Goal: Information Seeking & Learning: Learn about a topic

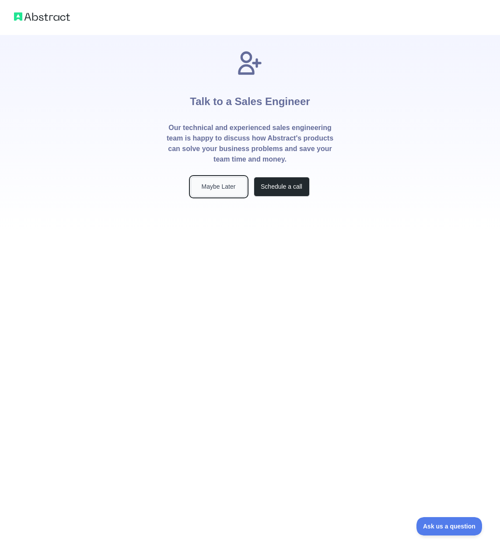
click at [221, 187] on button "Maybe Later" at bounding box center [219, 187] width 56 height 20
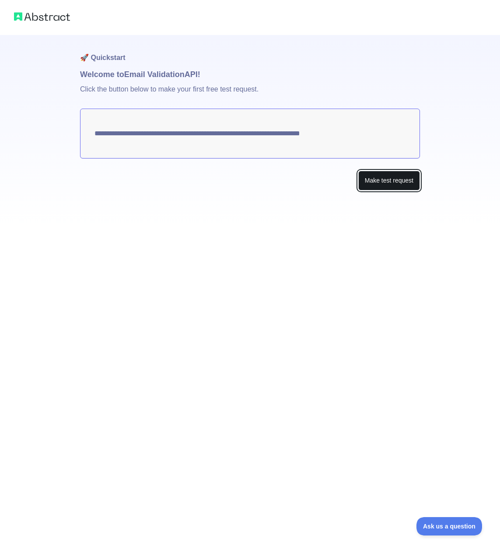
click at [377, 173] on button "Make test request" at bounding box center [389, 181] width 62 height 20
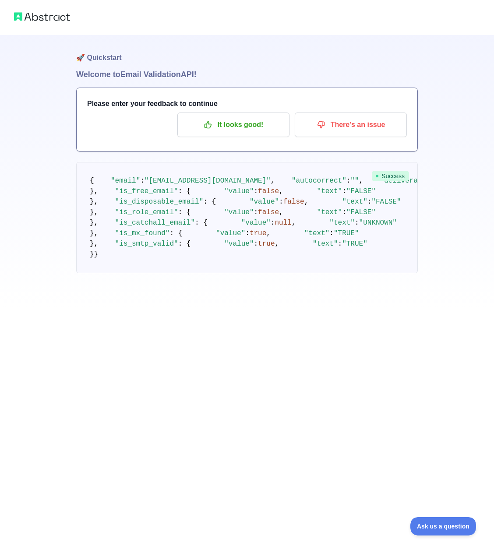
click at [33, 13] on img at bounding box center [42, 17] width 56 height 12
click at [32, 22] on img at bounding box center [42, 17] width 56 height 12
click at [33, 16] on img at bounding box center [42, 17] width 56 height 12
click at [263, 127] on p "It looks good!" at bounding box center [233, 124] width 99 height 15
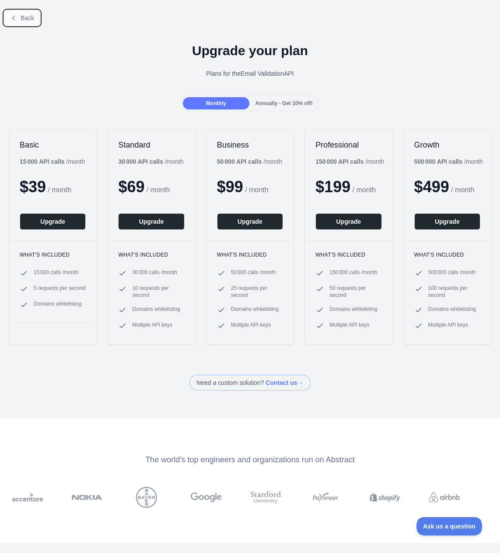
click at [26, 21] on span "Back" at bounding box center [28, 17] width 14 height 7
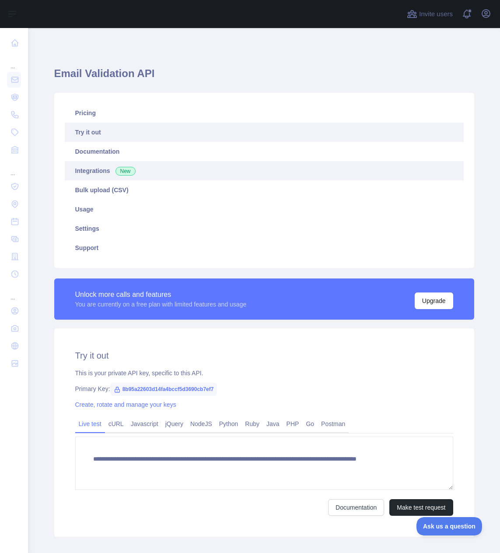
click at [99, 172] on link "Integrations New" at bounding box center [264, 170] width 399 height 19
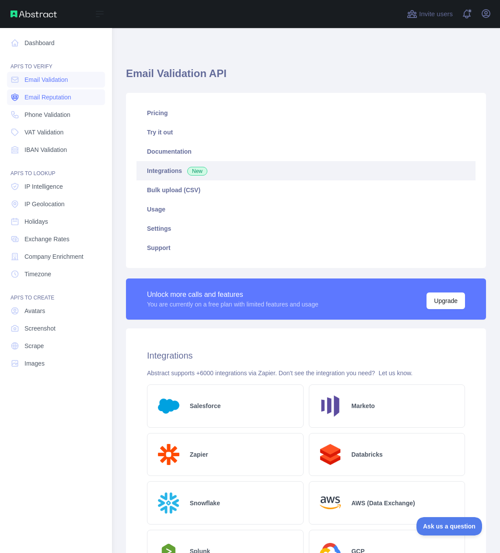
click at [52, 97] on span "Email Reputation" at bounding box center [48, 97] width 47 height 9
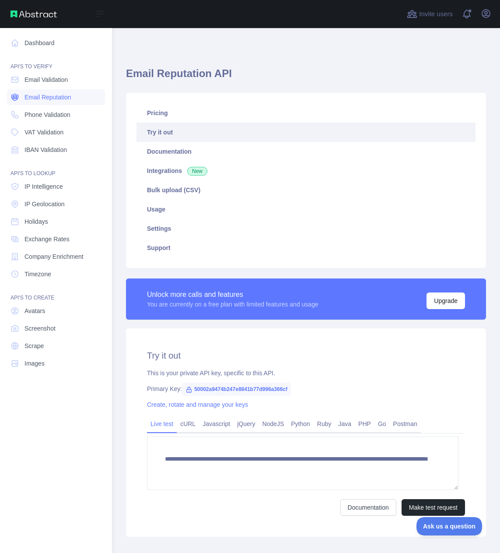
click at [60, 94] on span "Email Reputation" at bounding box center [48, 97] width 47 height 9
click at [43, 46] on link "Dashboard" at bounding box center [56, 43] width 98 height 16
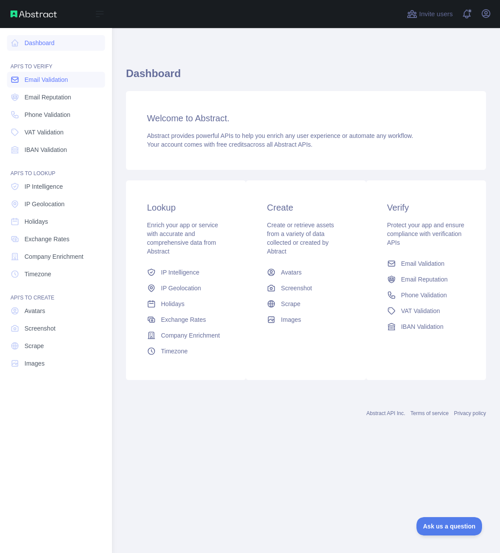
click at [55, 81] on span "Email Validation" at bounding box center [46, 79] width 43 height 9
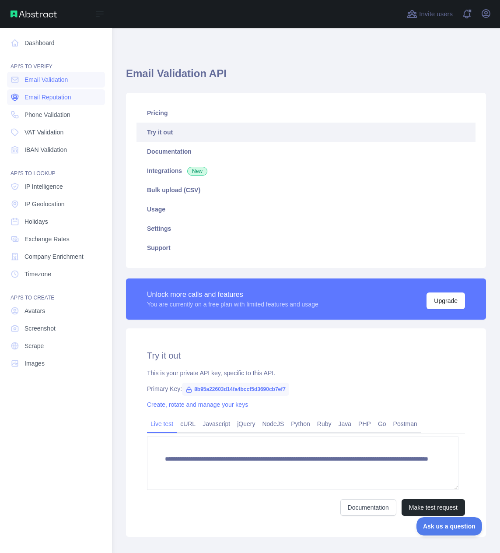
click at [59, 99] on span "Email Reputation" at bounding box center [48, 97] width 47 height 9
click at [49, 145] on span "IBAN Validation" at bounding box center [46, 149] width 42 height 9
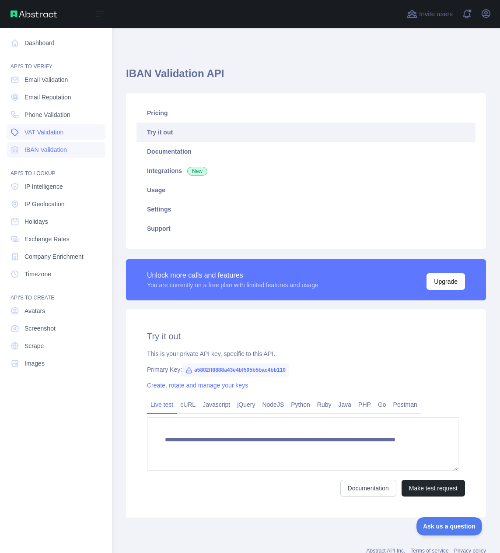
click at [52, 137] on link "VAT Validation" at bounding box center [56, 132] width 98 height 16
click at [55, 116] on span "Phone Validation" at bounding box center [48, 114] width 46 height 9
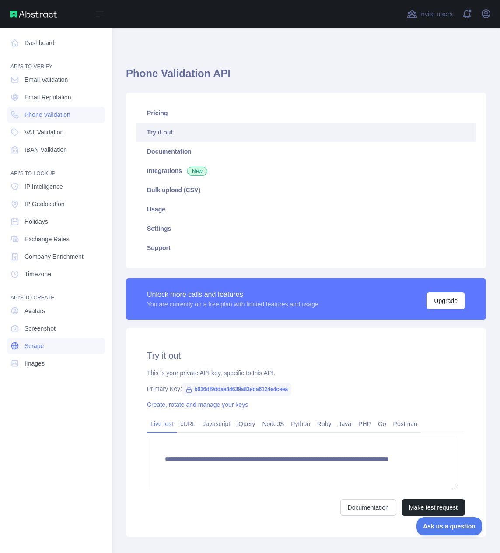
click at [29, 344] on span "Scrape" at bounding box center [34, 345] width 19 height 9
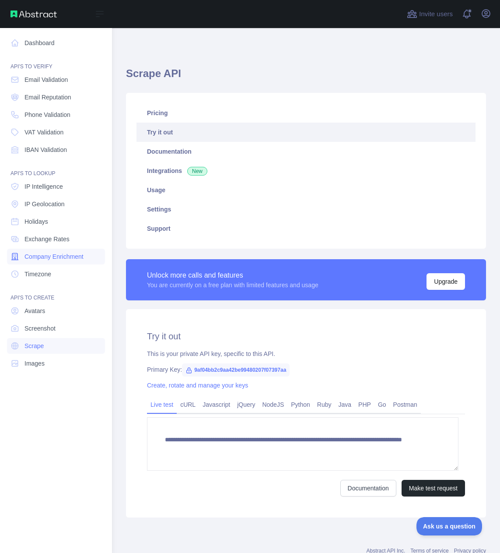
click at [55, 260] on span "Company Enrichment" at bounding box center [54, 256] width 59 height 9
click at [60, 239] on span "Exchange Rates" at bounding box center [47, 239] width 45 height 9
click at [63, 84] on link "Email Validation" at bounding box center [56, 80] width 98 height 16
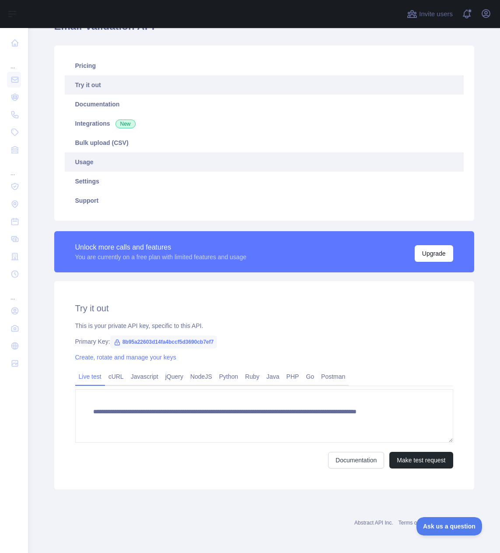
scroll to position [49, 0]
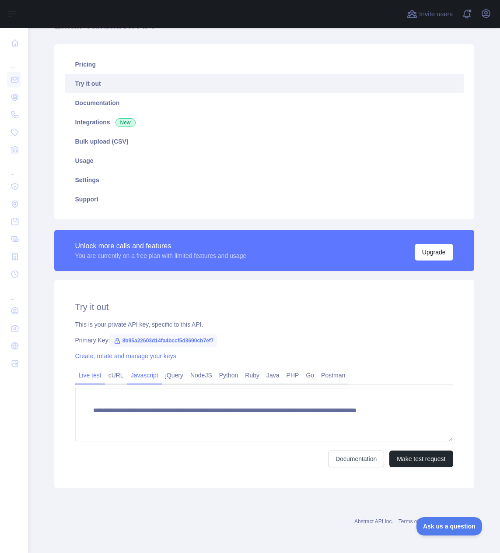
drag, startPoint x: 121, startPoint y: 375, endPoint x: 143, endPoint y: 375, distance: 21.4
click at [121, 375] on link "cURL" at bounding box center [116, 375] width 22 height 14
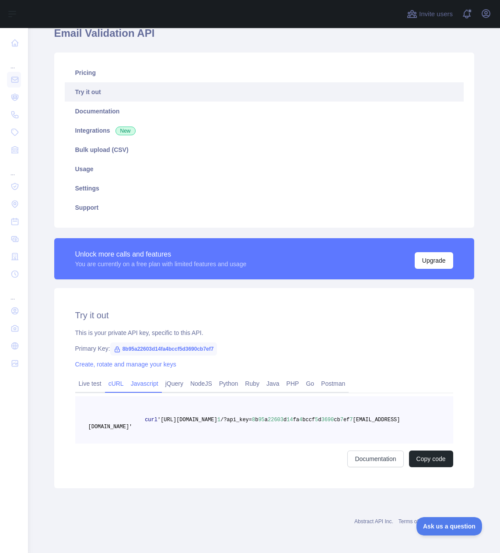
scroll to position [40, 0]
click at [143, 375] on div "Try it out This is your private API key, specific to this API. Primary Key: 8b9…" at bounding box center [264, 388] width 420 height 200
click at [90, 388] on link "Live test" at bounding box center [90, 383] width 30 height 14
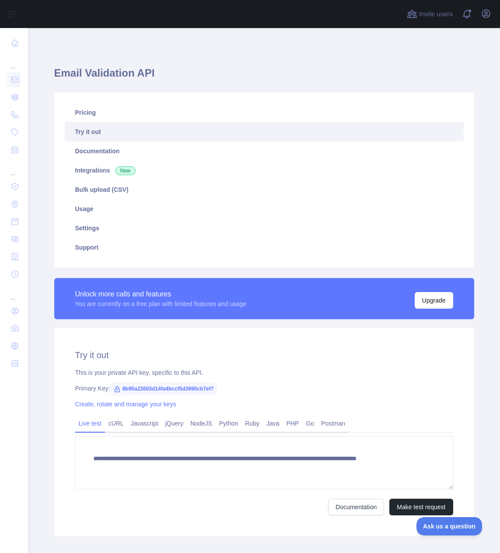
scroll to position [0, 0]
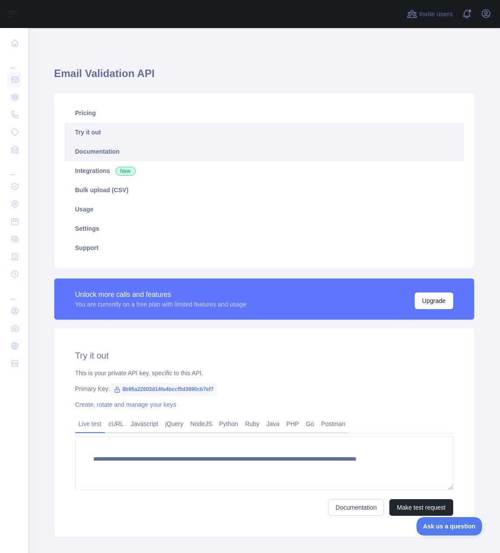
click at [122, 157] on link "Documentation" at bounding box center [264, 151] width 399 height 19
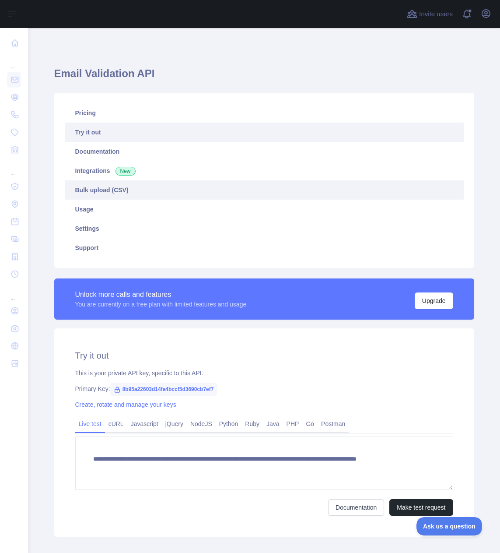
click at [117, 191] on link "Bulk upload (CSV)" at bounding box center [264, 189] width 399 height 19
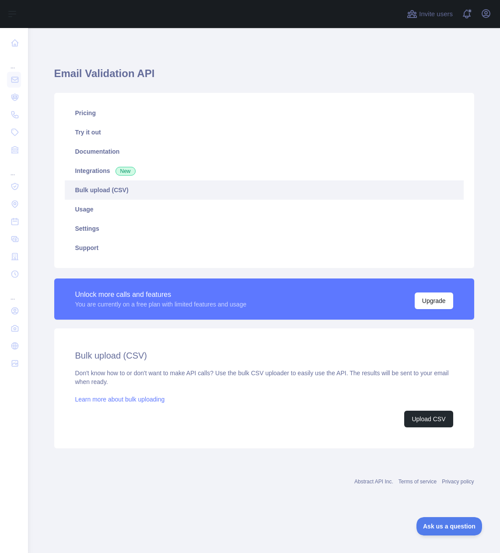
click at [153, 399] on link "Learn more about bulk uploading" at bounding box center [120, 399] width 90 height 7
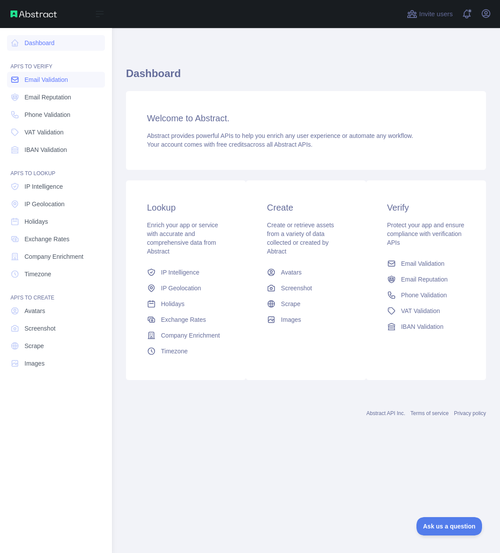
click at [67, 76] on span "Email Validation" at bounding box center [46, 79] width 43 height 9
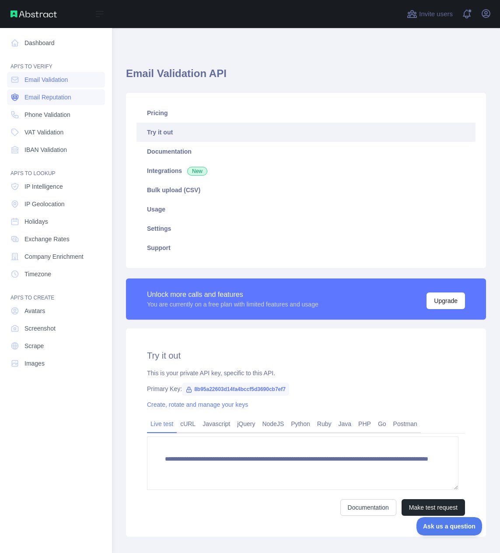
click at [66, 99] on span "Email Reputation" at bounding box center [48, 97] width 47 height 9
click at [66, 84] on span "Email Validation" at bounding box center [46, 79] width 43 height 9
click at [68, 98] on span "Email Reputation" at bounding box center [48, 97] width 47 height 9
click at [66, 81] on span "Email Validation" at bounding box center [46, 79] width 43 height 9
click at [70, 94] on span "Email Reputation" at bounding box center [48, 97] width 47 height 9
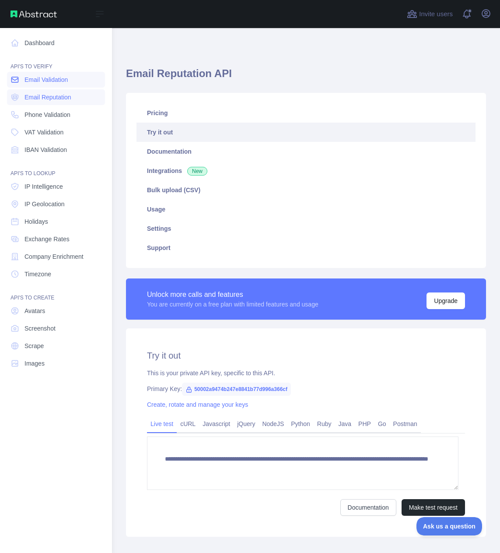
click at [55, 82] on span "Email Validation" at bounding box center [46, 79] width 43 height 9
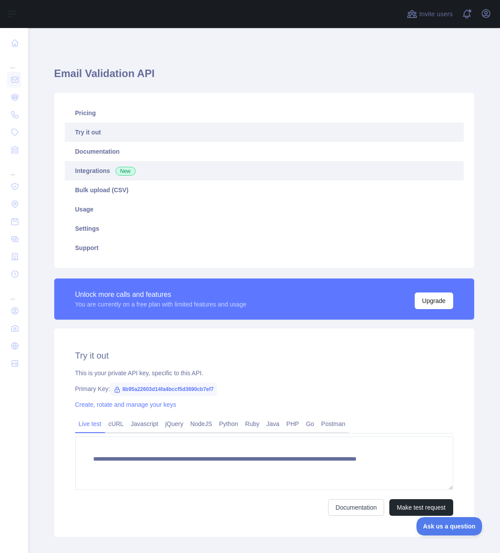
click at [126, 168] on span "New" at bounding box center [126, 171] width 20 height 9
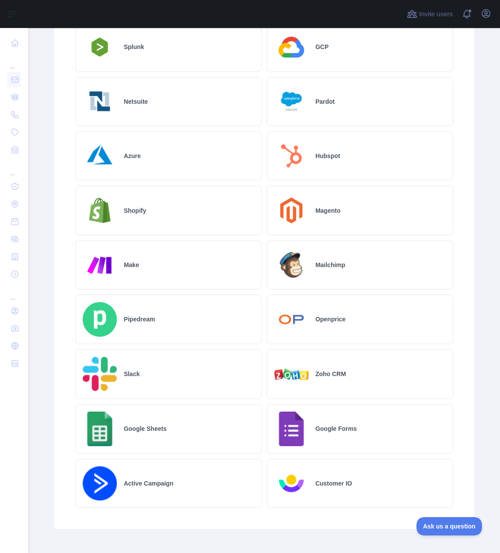
scroll to position [566, 0]
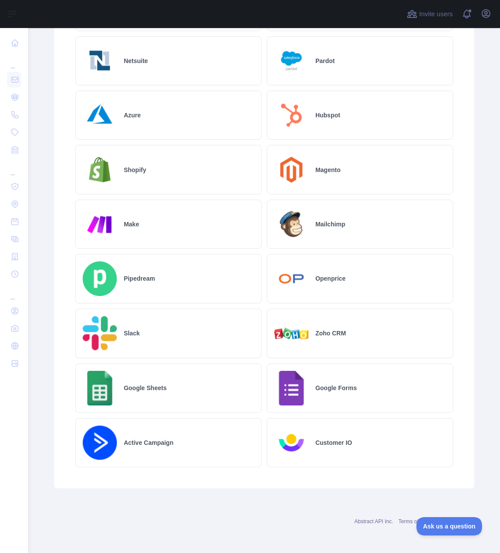
click at [154, 393] on div "Google Sheets" at bounding box center [168, 387] width 186 height 49
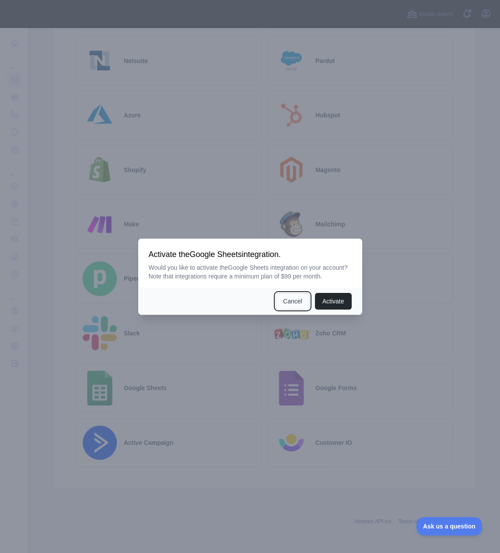
click at [291, 301] on button "Cancel" at bounding box center [293, 301] width 34 height 17
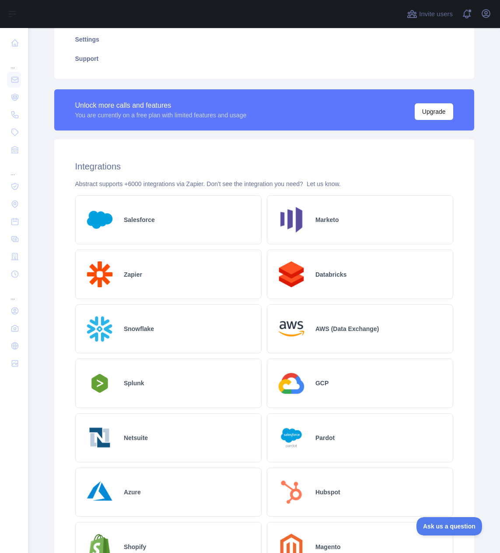
scroll to position [0, 0]
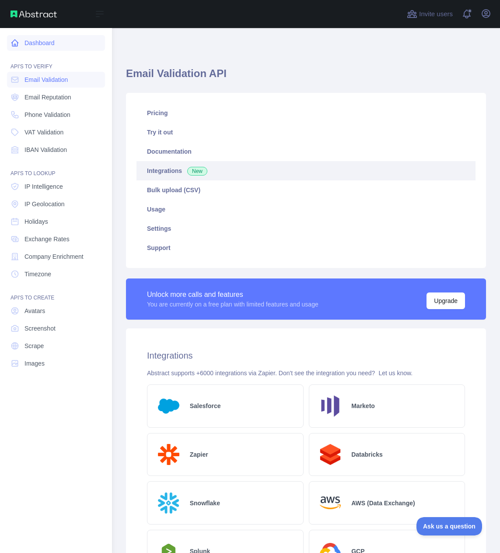
click at [48, 45] on link "Dashboard" at bounding box center [56, 43] width 98 height 16
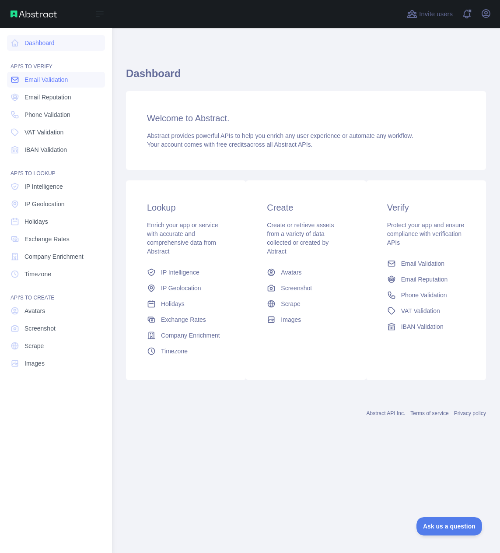
click at [57, 80] on span "Email Validation" at bounding box center [46, 79] width 43 height 9
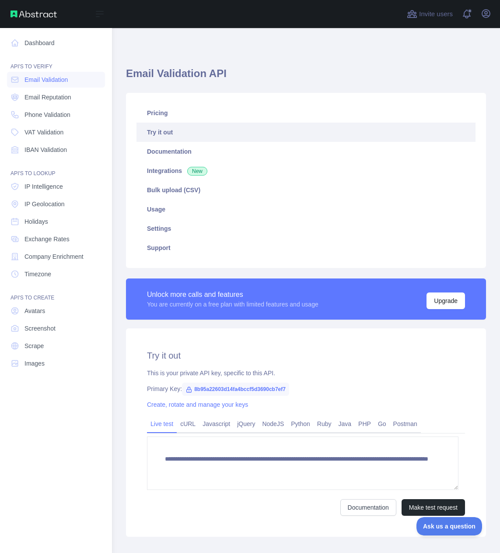
click at [32, 15] on img at bounding box center [34, 14] width 46 height 7
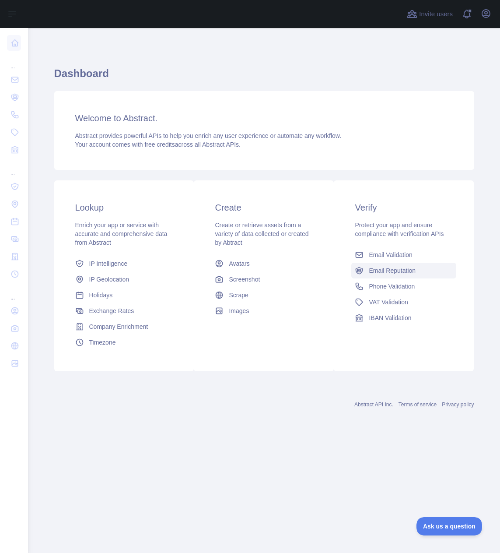
click at [396, 273] on span "Email Reputation" at bounding box center [392, 270] width 47 height 9
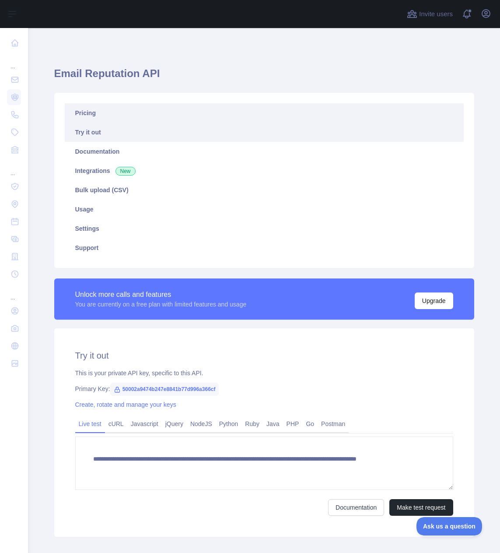
click at [87, 115] on link "Pricing" at bounding box center [264, 112] width 399 height 19
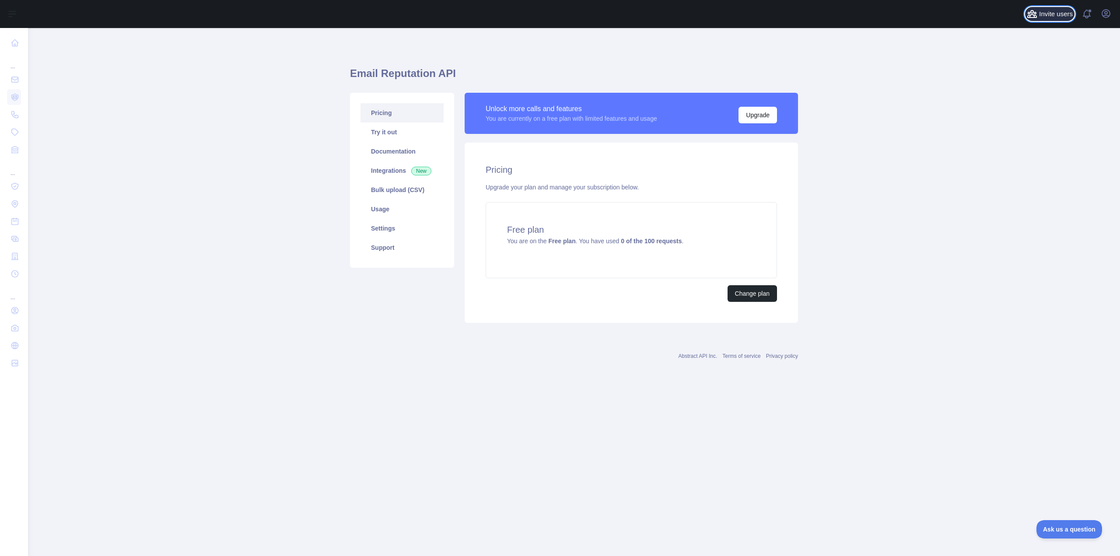
click at [500, 11] on span "Invite users" at bounding box center [1056, 14] width 34 height 10
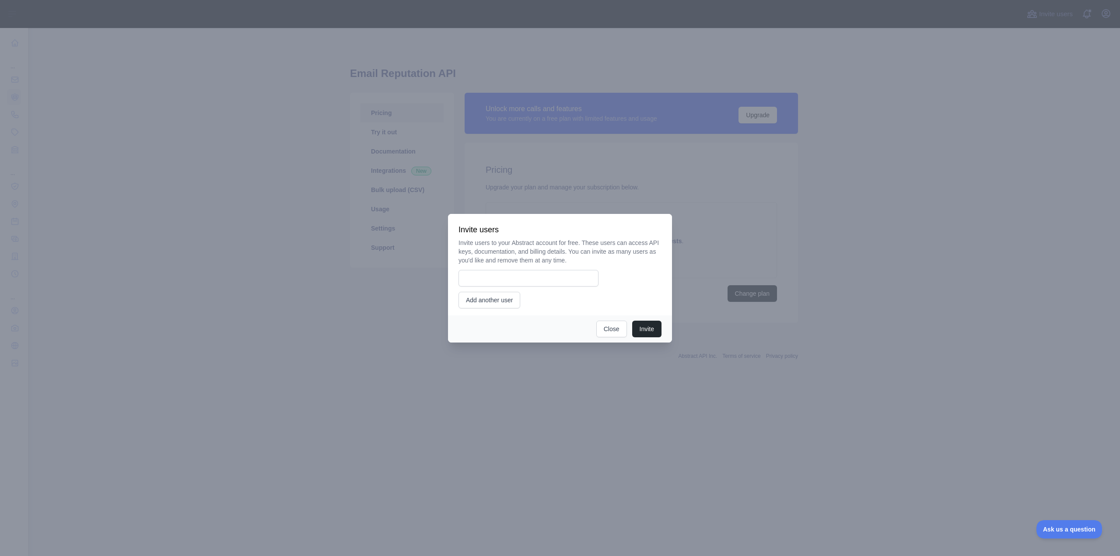
click at [500, 338] on div "Invite Close" at bounding box center [560, 329] width 224 height 27
click at [500, 334] on button "Close" at bounding box center [611, 329] width 31 height 17
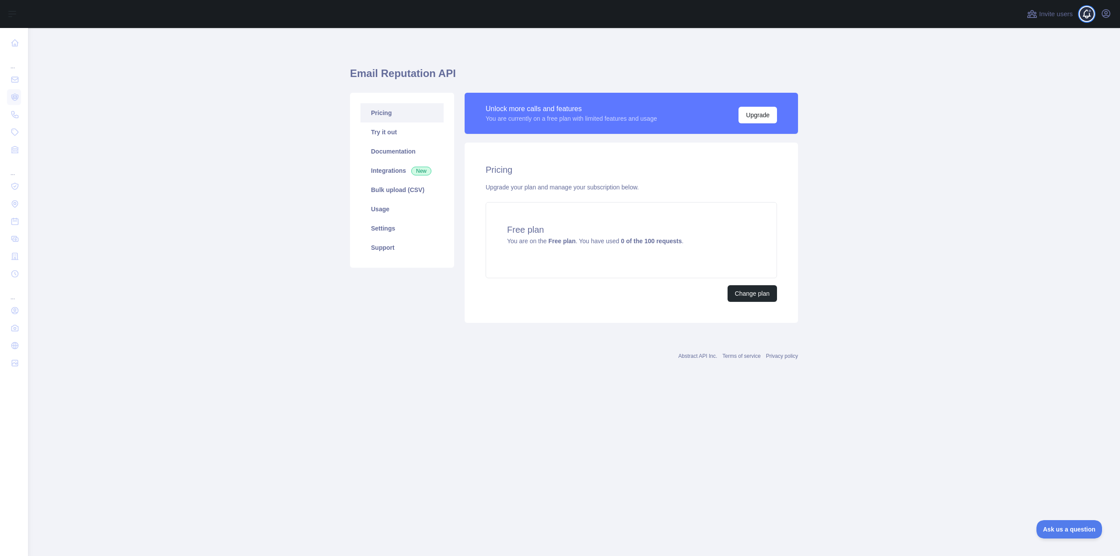
click at [500, 16] on span at bounding box center [1091, 14] width 18 height 28
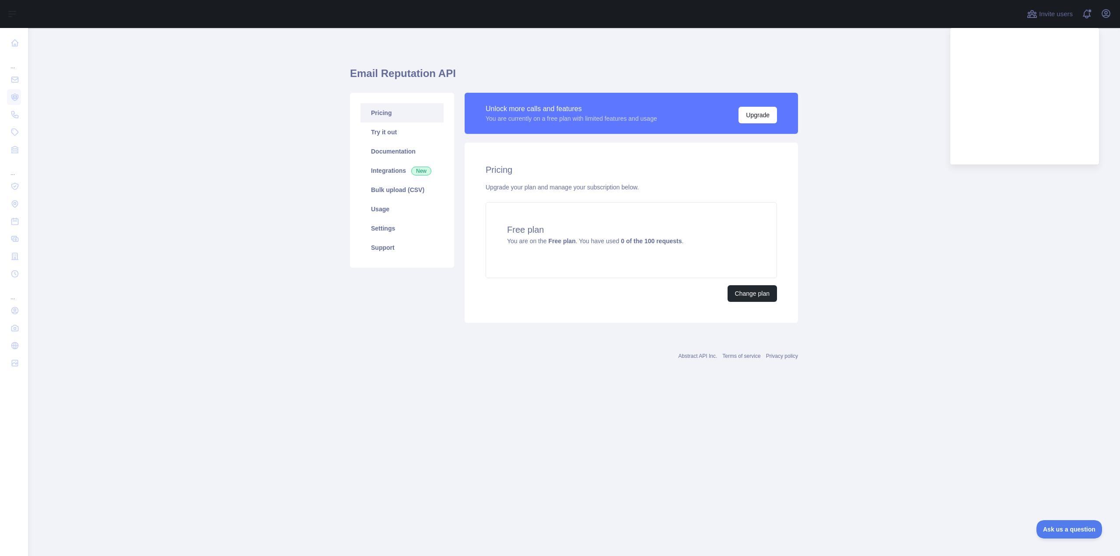
click at [95, 121] on main "Email Reputation API Pricing Try it out Documentation Integrations New Bulk upl…" at bounding box center [574, 292] width 1092 height 528
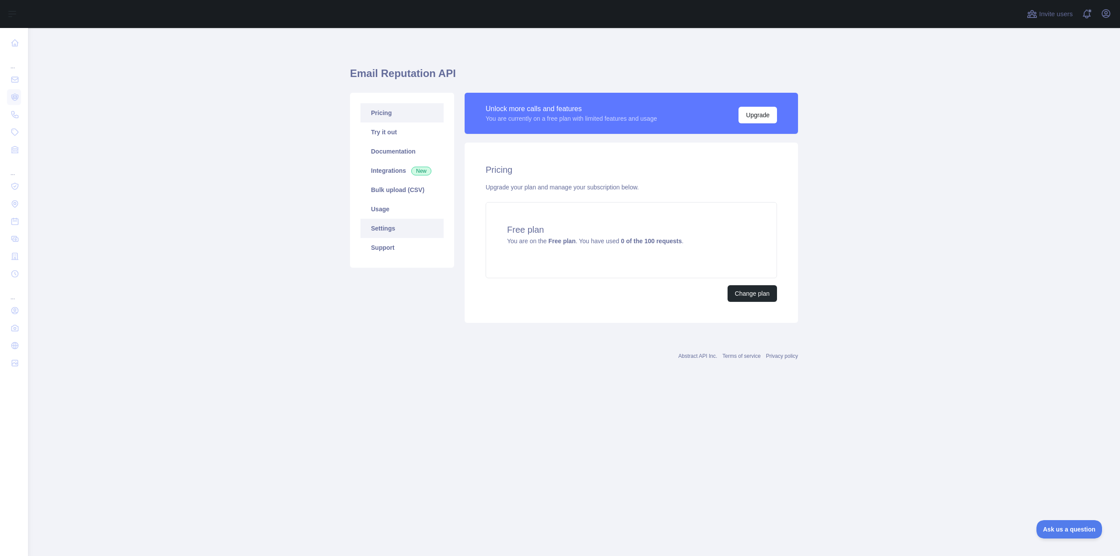
click at [386, 228] on link "Settings" at bounding box center [402, 228] width 83 height 19
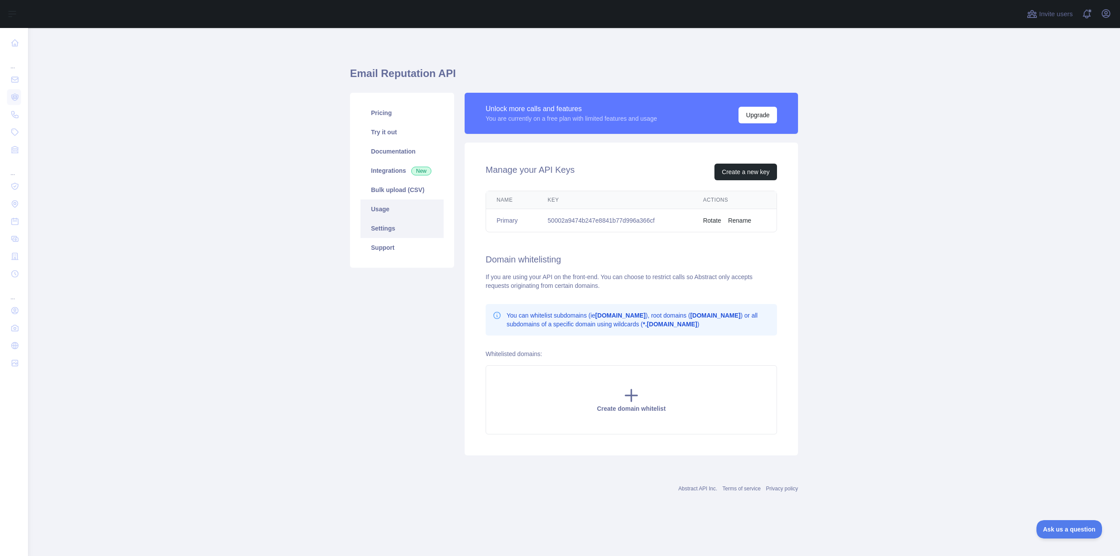
click at [394, 214] on link "Usage" at bounding box center [402, 209] width 83 height 19
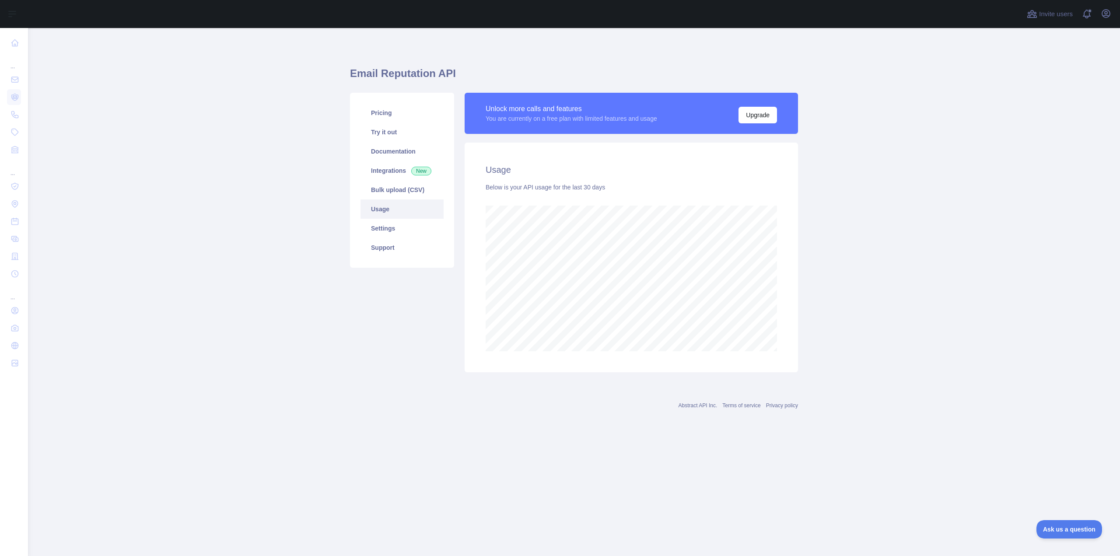
scroll to position [528, 1092]
click at [397, 194] on link "Bulk upload (CSV)" at bounding box center [402, 189] width 83 height 19
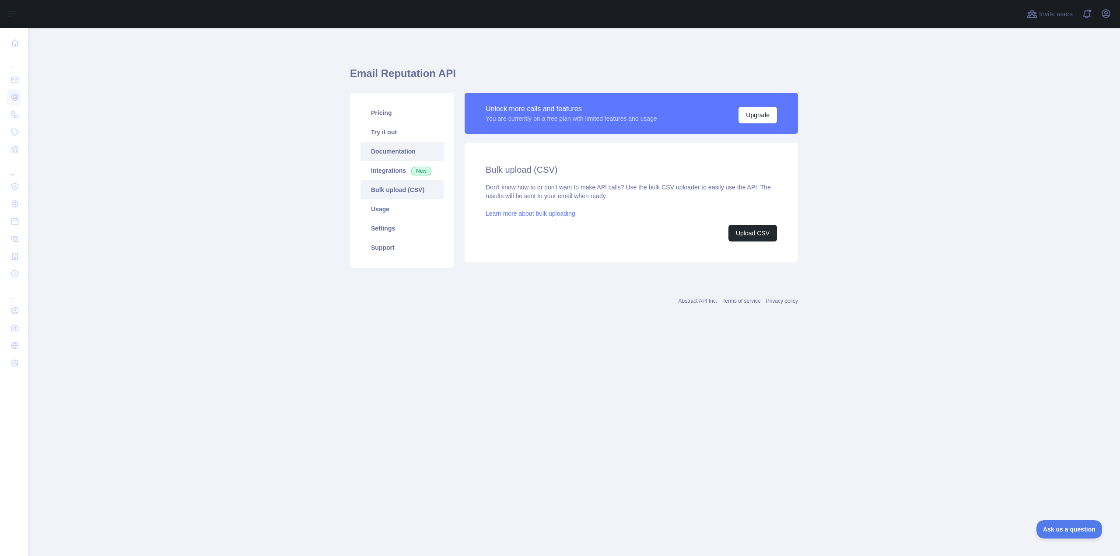
click at [400, 154] on link "Documentation" at bounding box center [402, 151] width 83 height 19
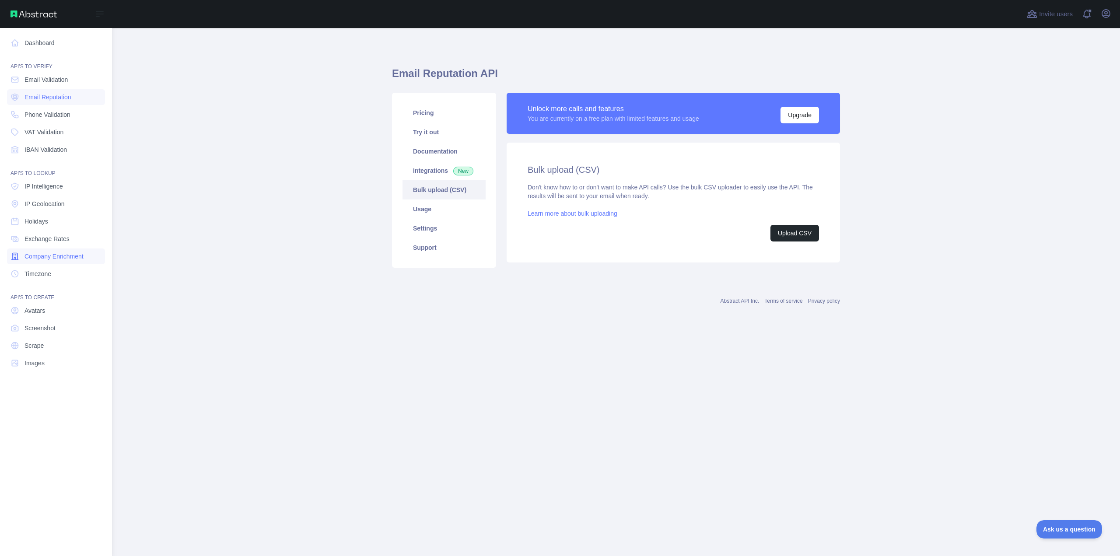
click at [35, 254] on span "Company Enrichment" at bounding box center [54, 256] width 59 height 9
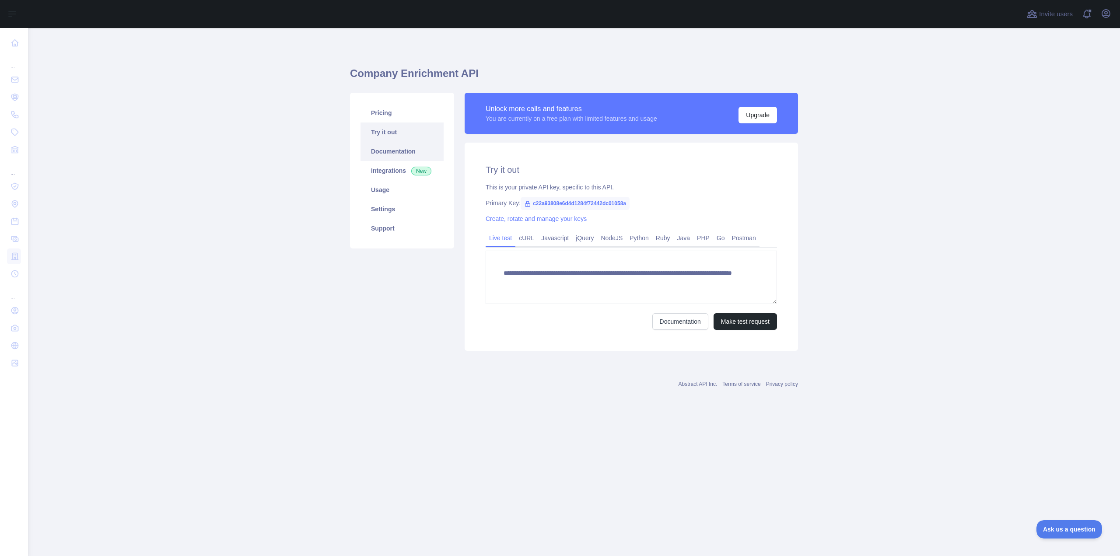
click at [400, 147] on link "Documentation" at bounding box center [402, 151] width 83 height 19
